Goal: Transaction & Acquisition: Purchase product/service

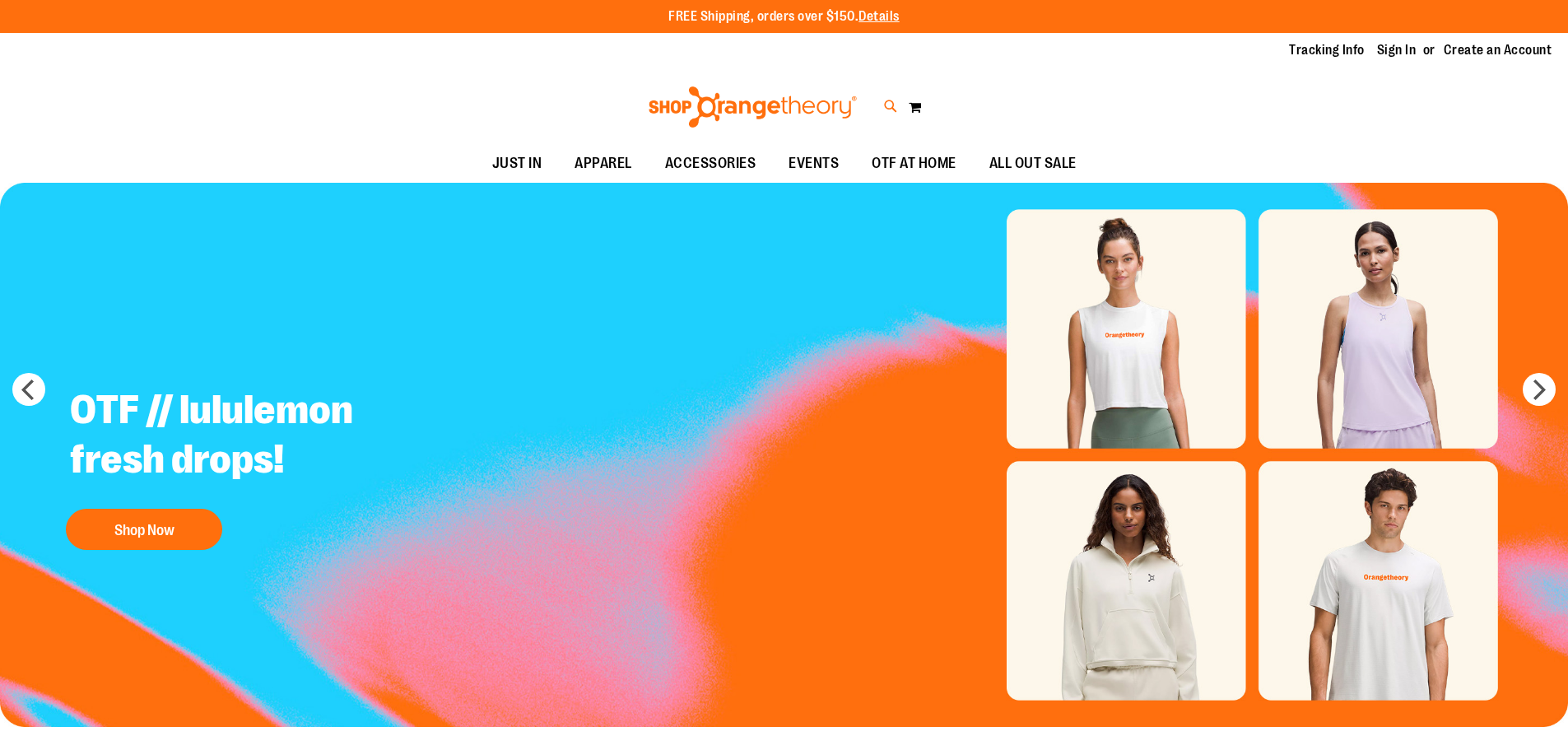
click at [893, 111] on icon at bounding box center [891, 106] width 14 height 19
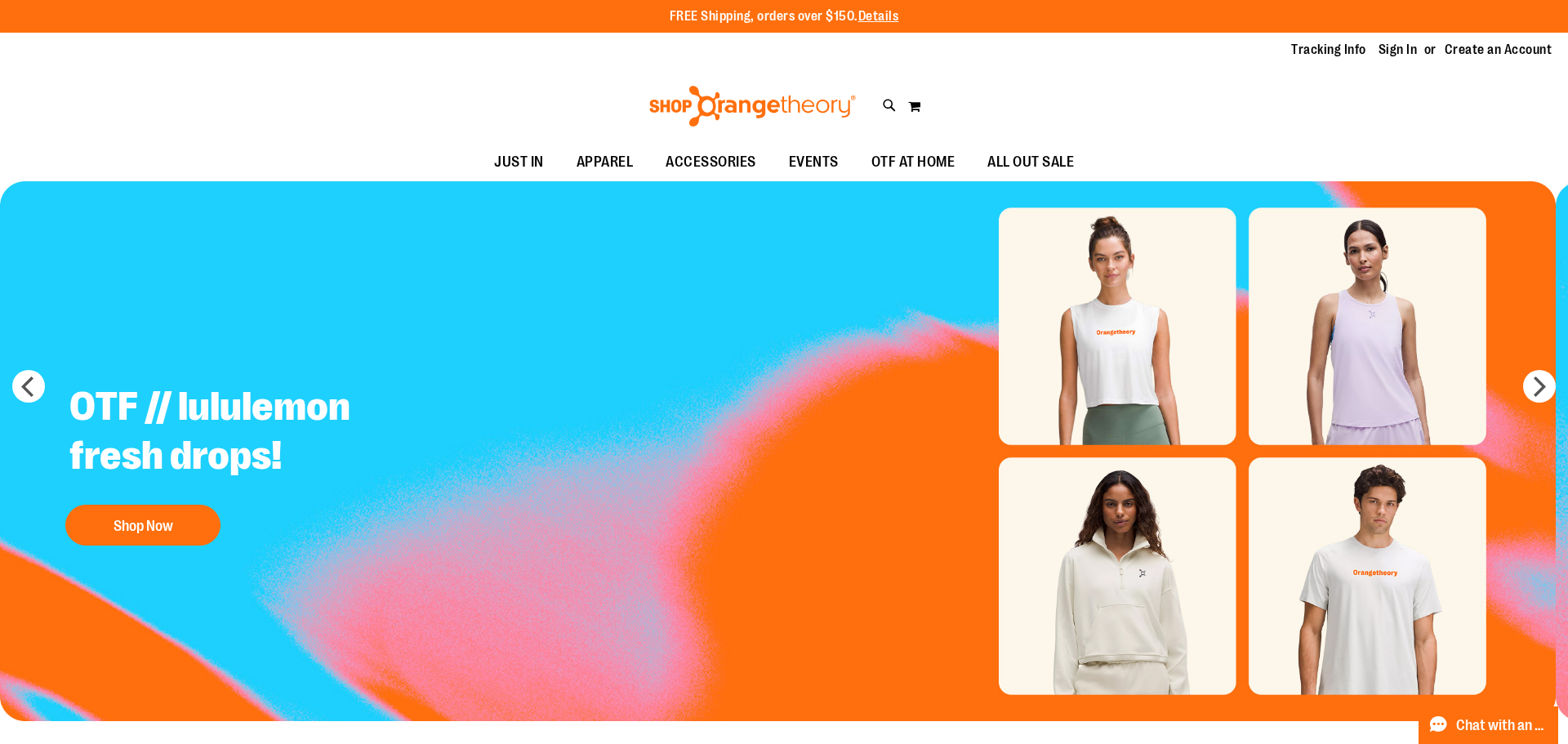
click at [348, 170] on link "Orangetheory Sock $5.99 One size fits..." at bounding box center [784, 205] width 1228 height 70
type input "*****"
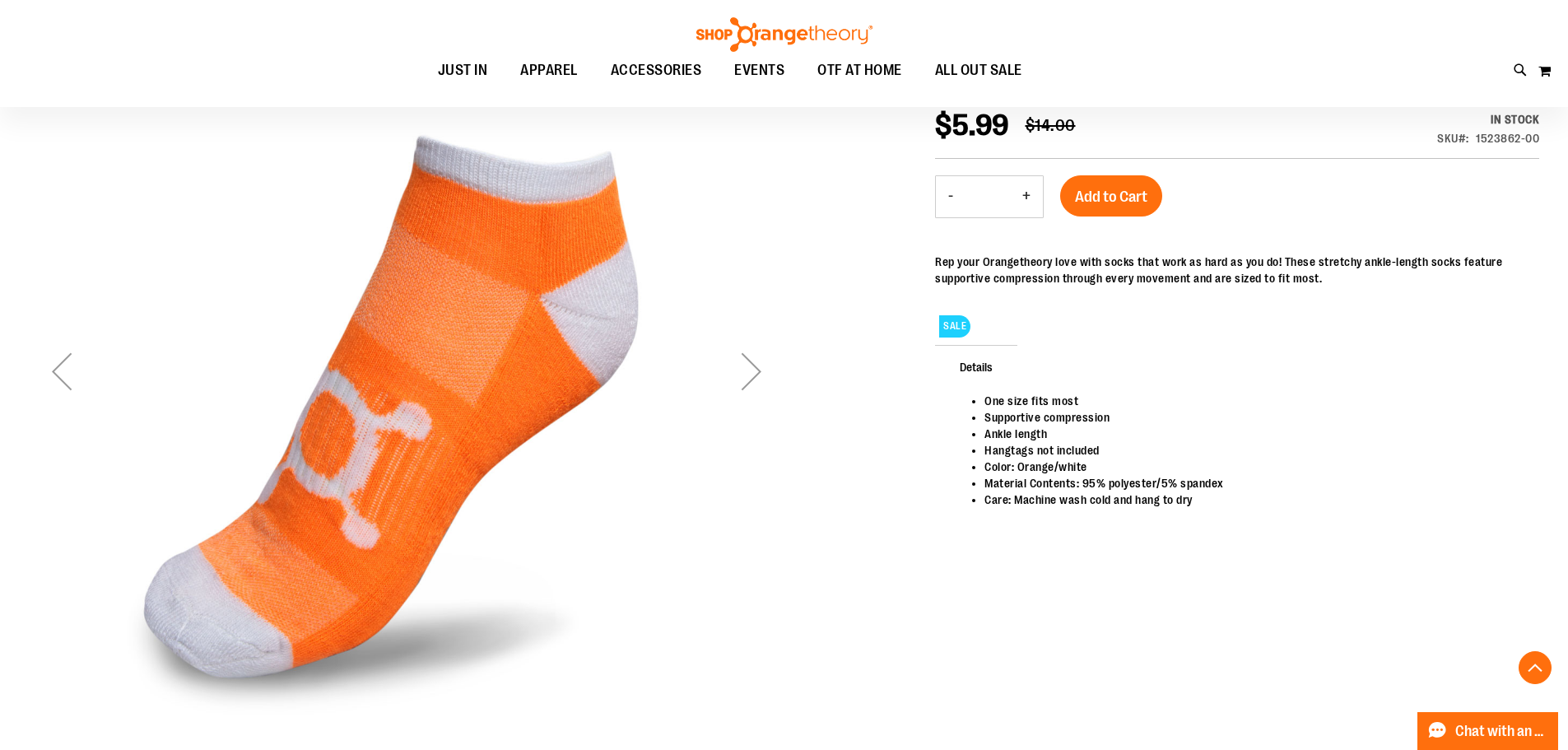
scroll to position [248, 0]
